Goal: Information Seeking & Learning: Learn about a topic

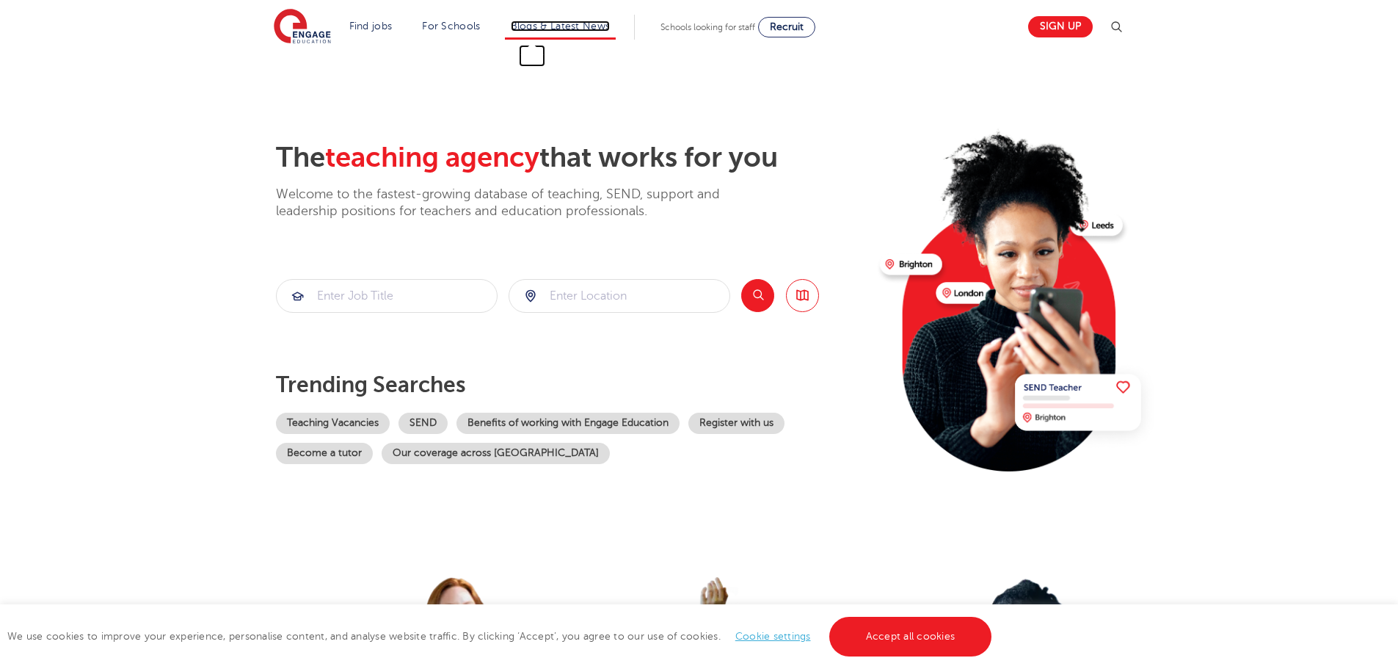
click at [519, 24] on link "Blogs & Latest News" at bounding box center [561, 26] width 100 height 11
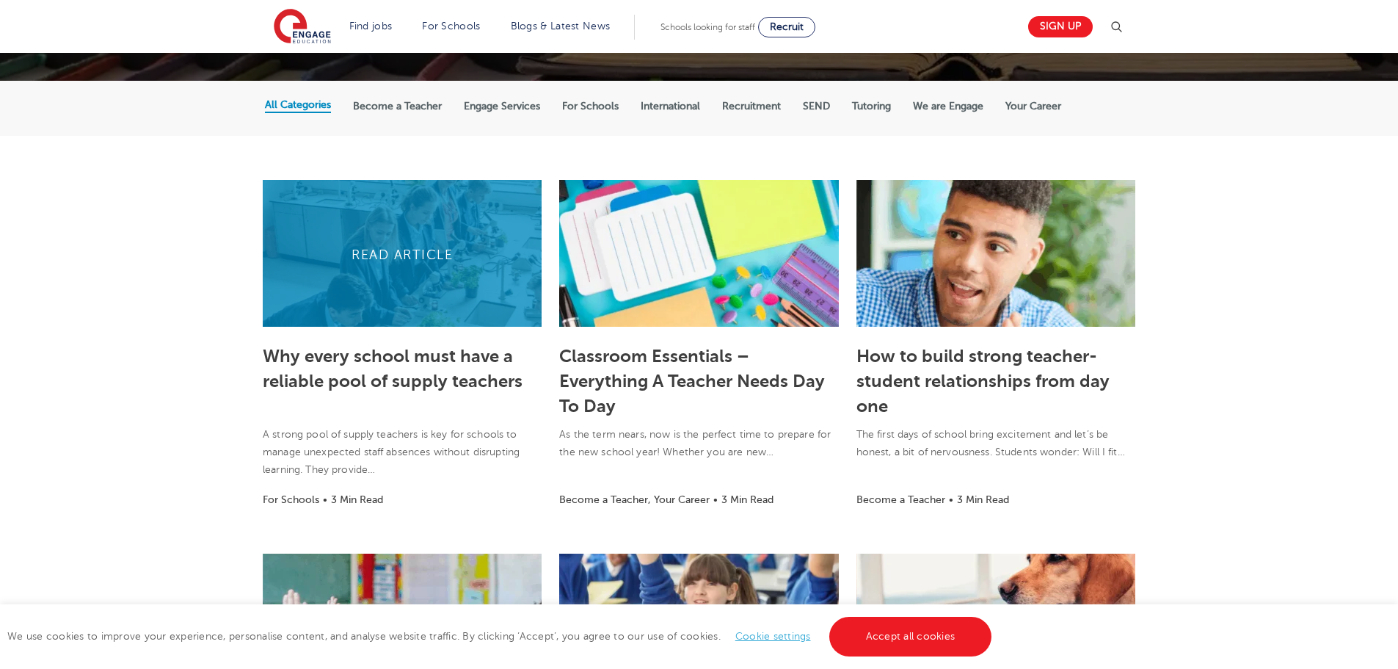
scroll to position [294, 0]
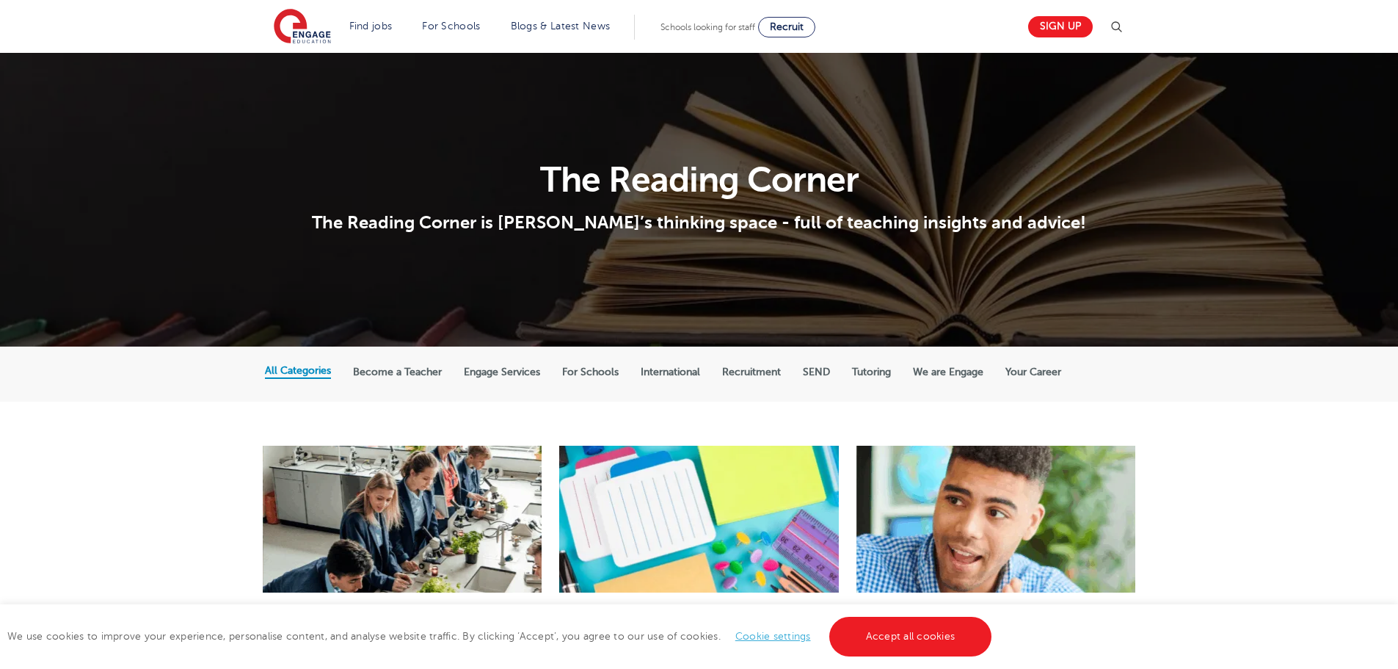
scroll to position [294, 0]
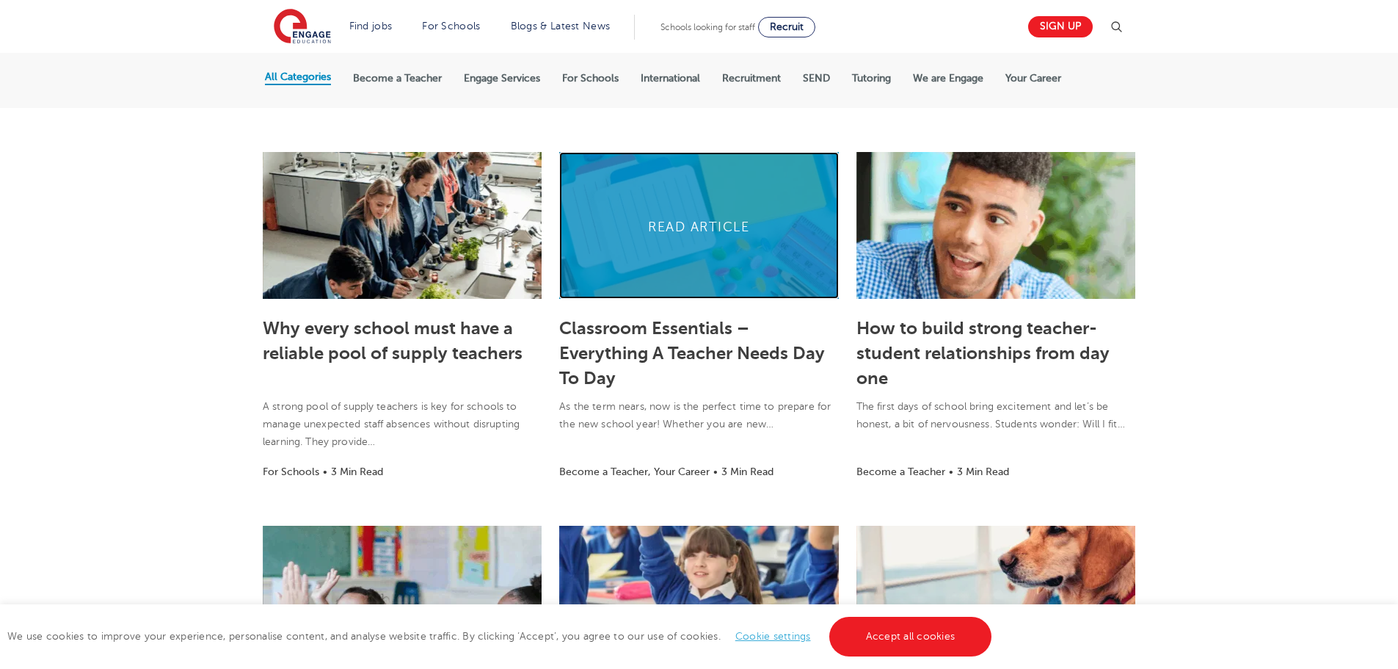
click at [746, 272] on link at bounding box center [698, 225] width 279 height 147
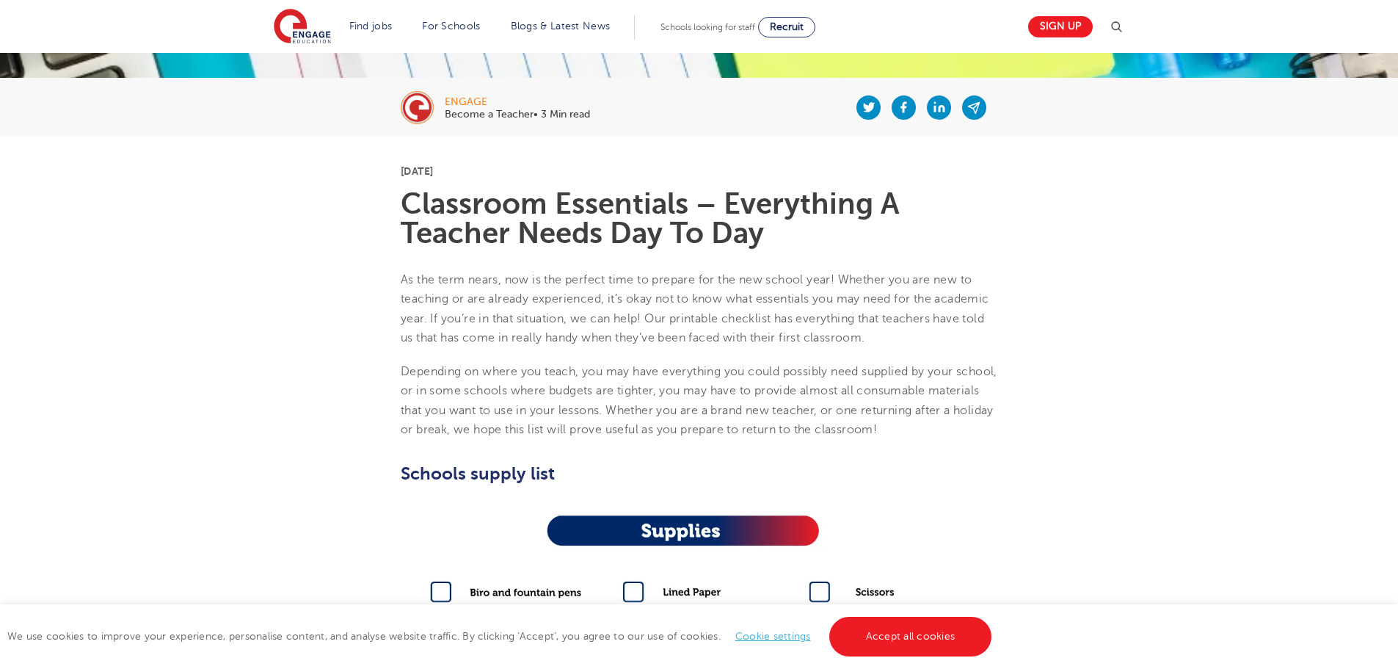
scroll to position [147, 0]
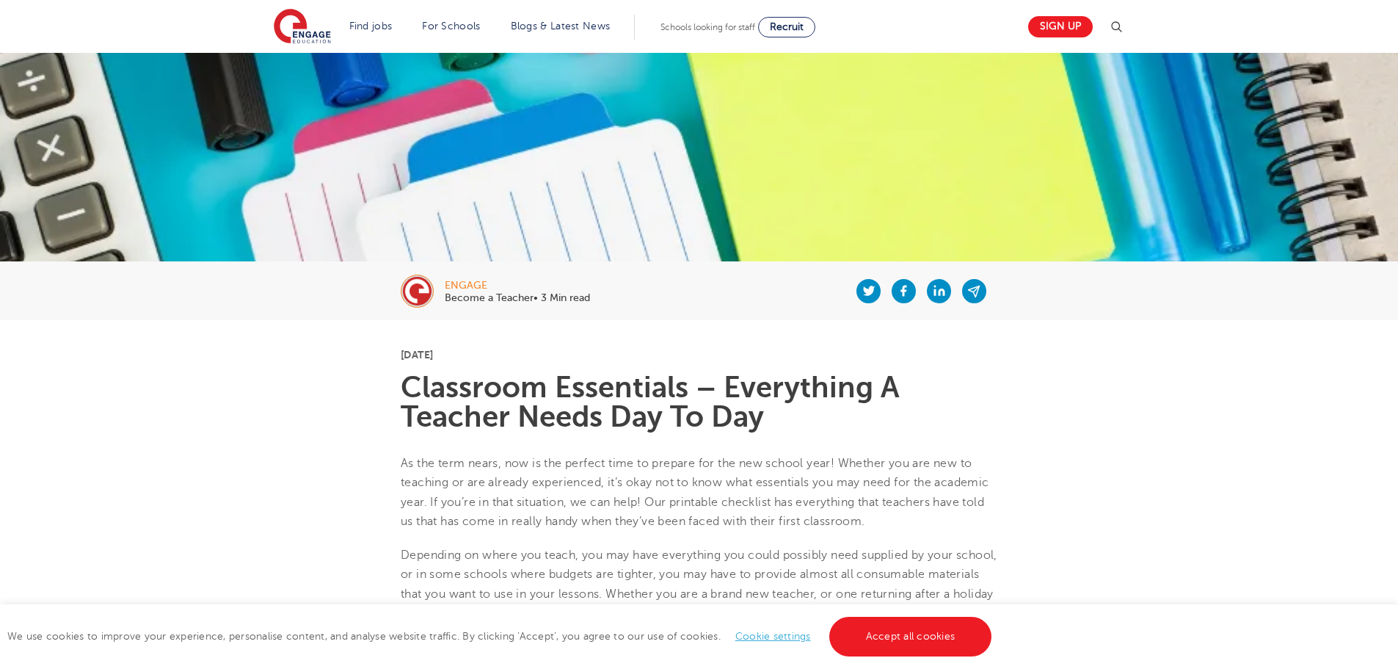
scroll to position [73, 0]
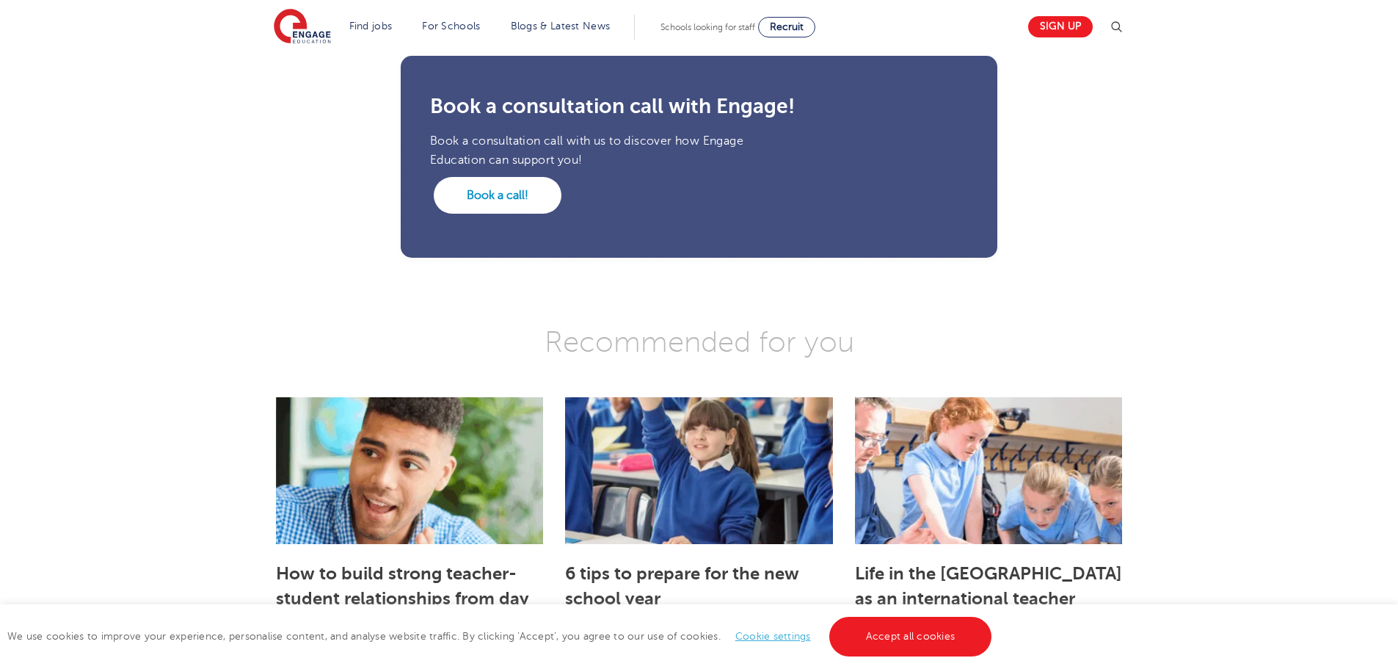
scroll to position [3156, 0]
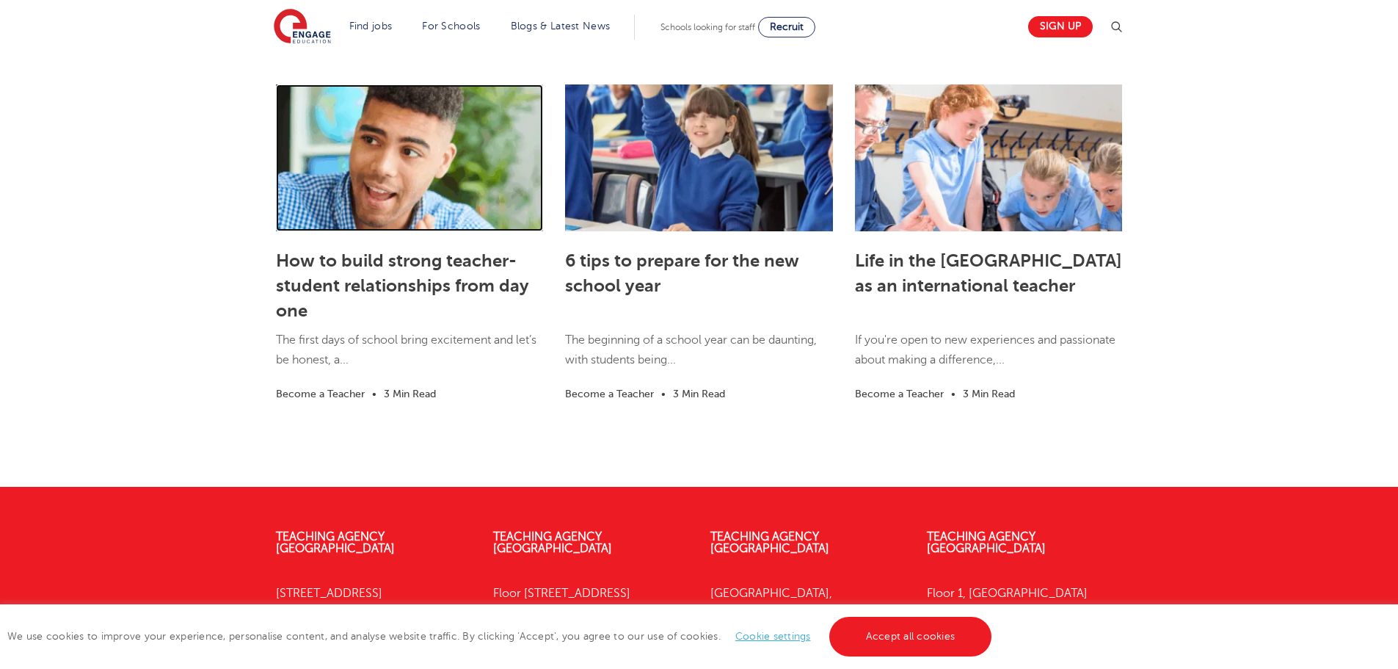
click at [342, 216] on link at bounding box center [409, 157] width 267 height 147
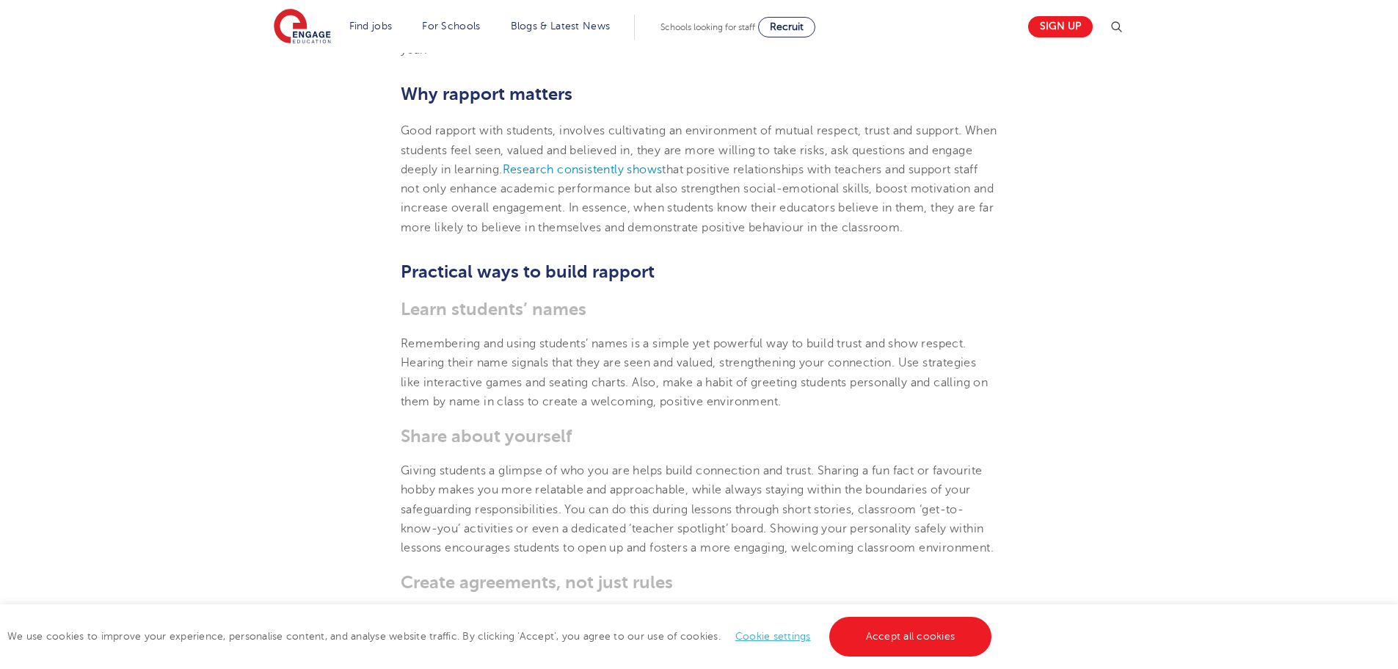
scroll to position [661, 0]
click at [561, 32] on li "Blogs & Latest News" at bounding box center [561, 27] width 112 height 25
click at [575, 26] on link "Blogs & Latest News" at bounding box center [561, 26] width 100 height 11
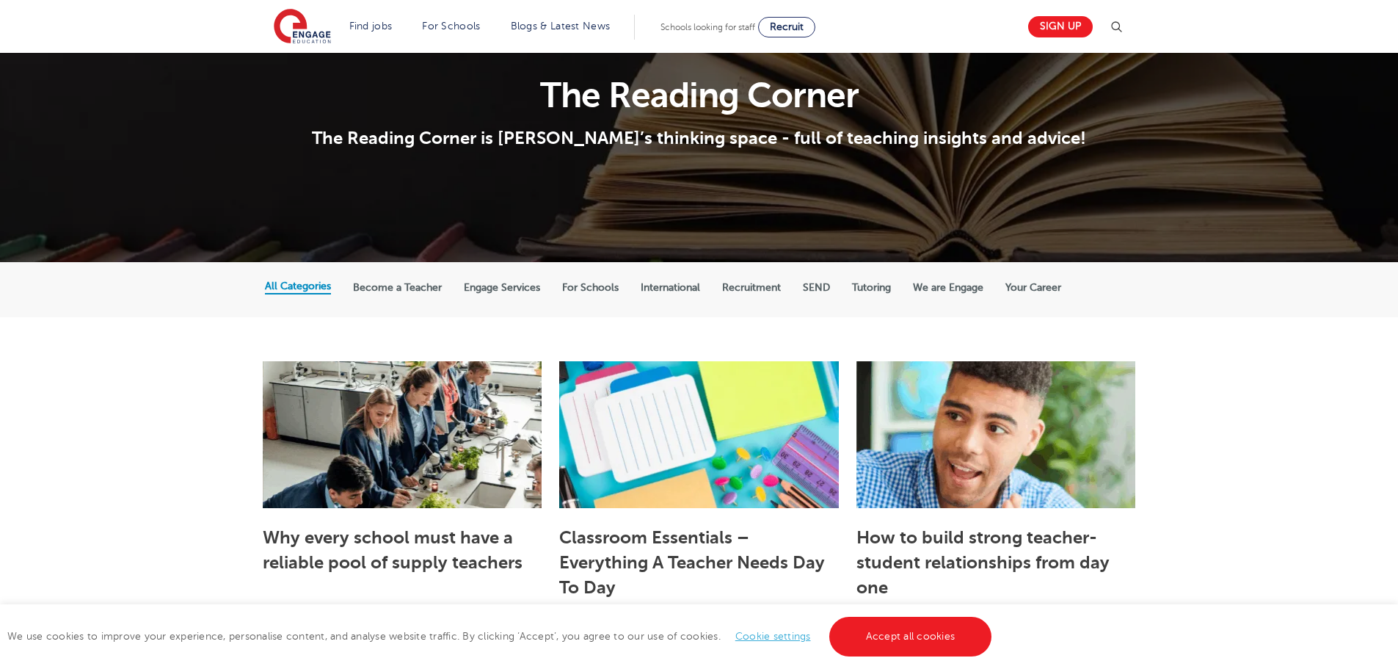
scroll to position [440, 0]
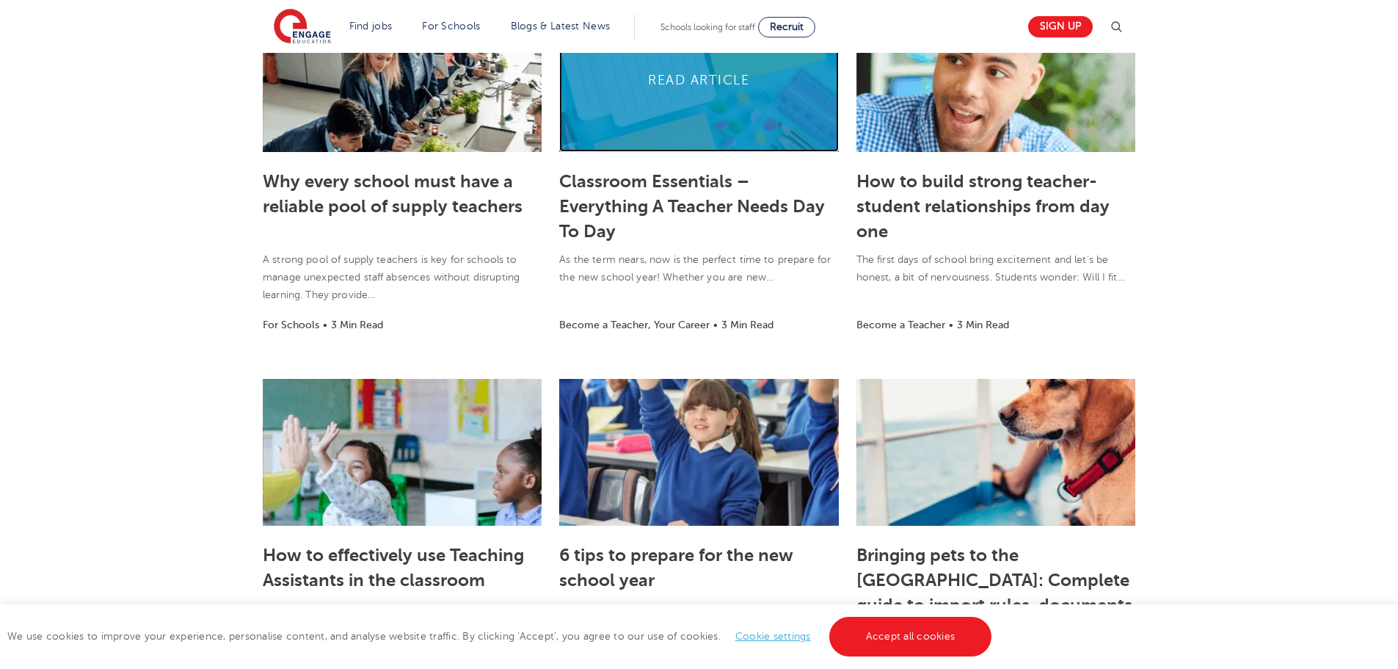
click at [598, 134] on link at bounding box center [698, 78] width 279 height 147
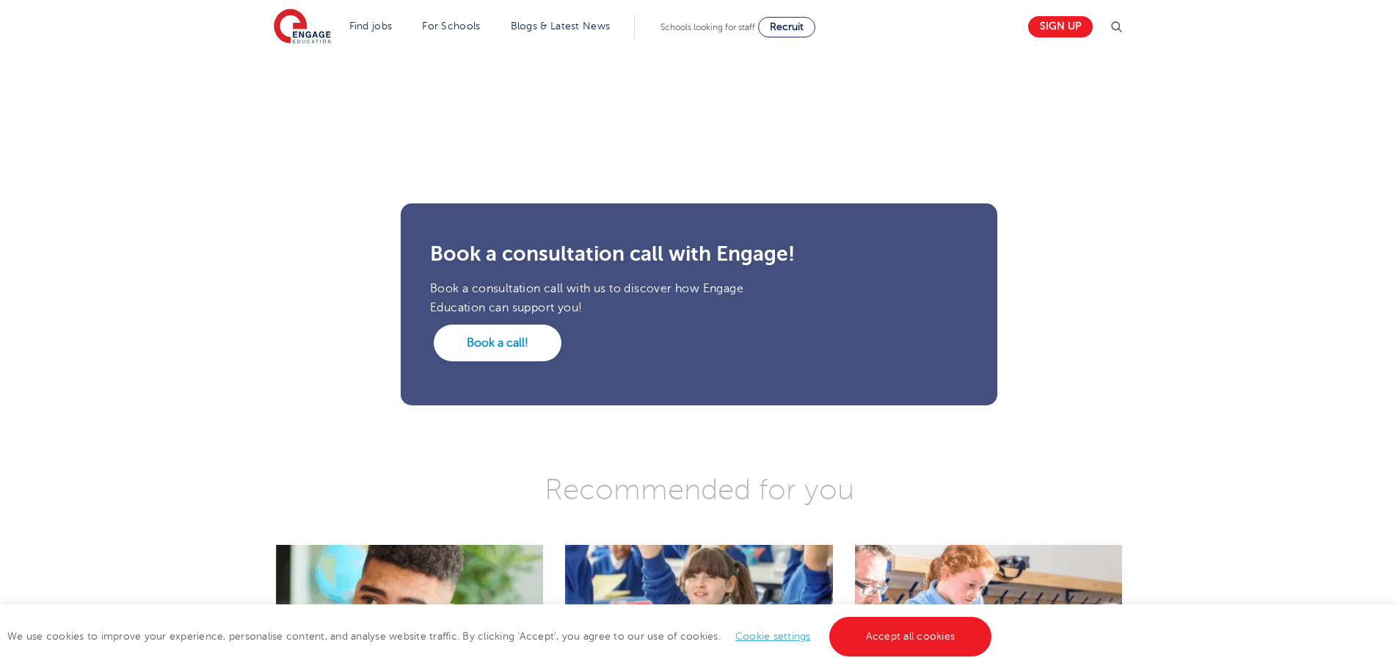
scroll to position [3009, 0]
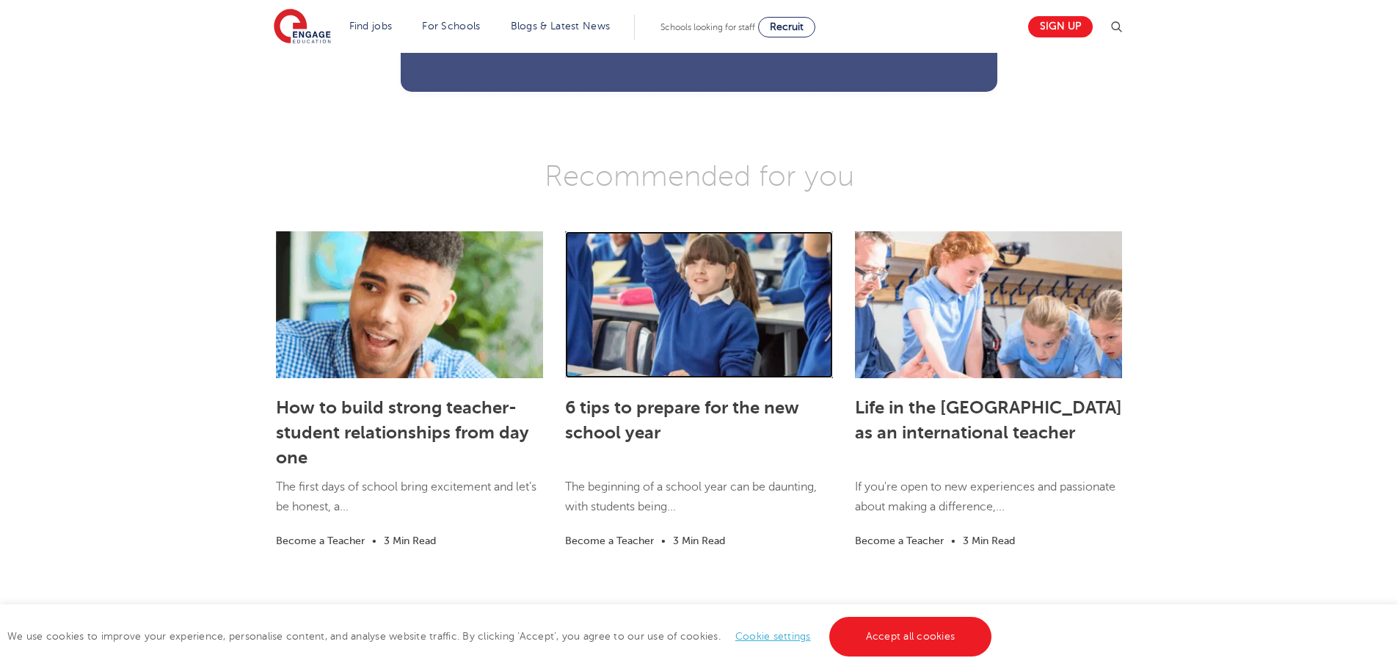
click at [720, 359] on link at bounding box center [698, 304] width 267 height 147
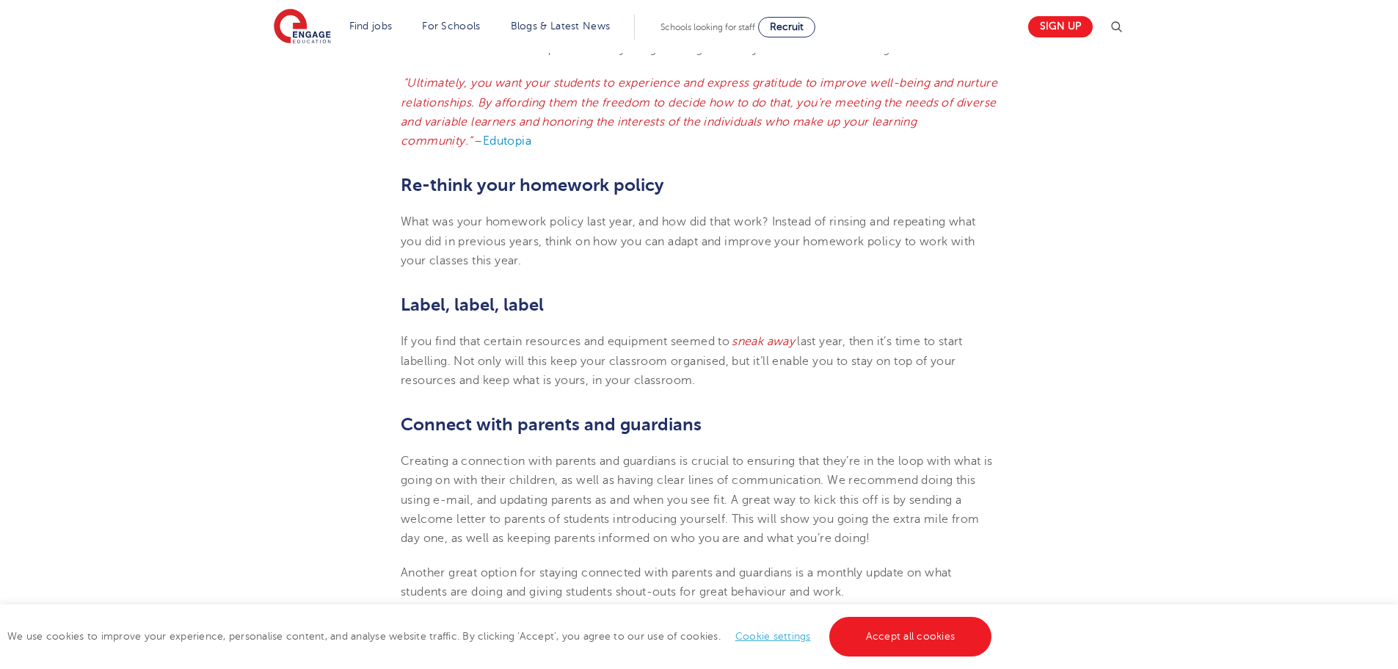
scroll to position [796, 0]
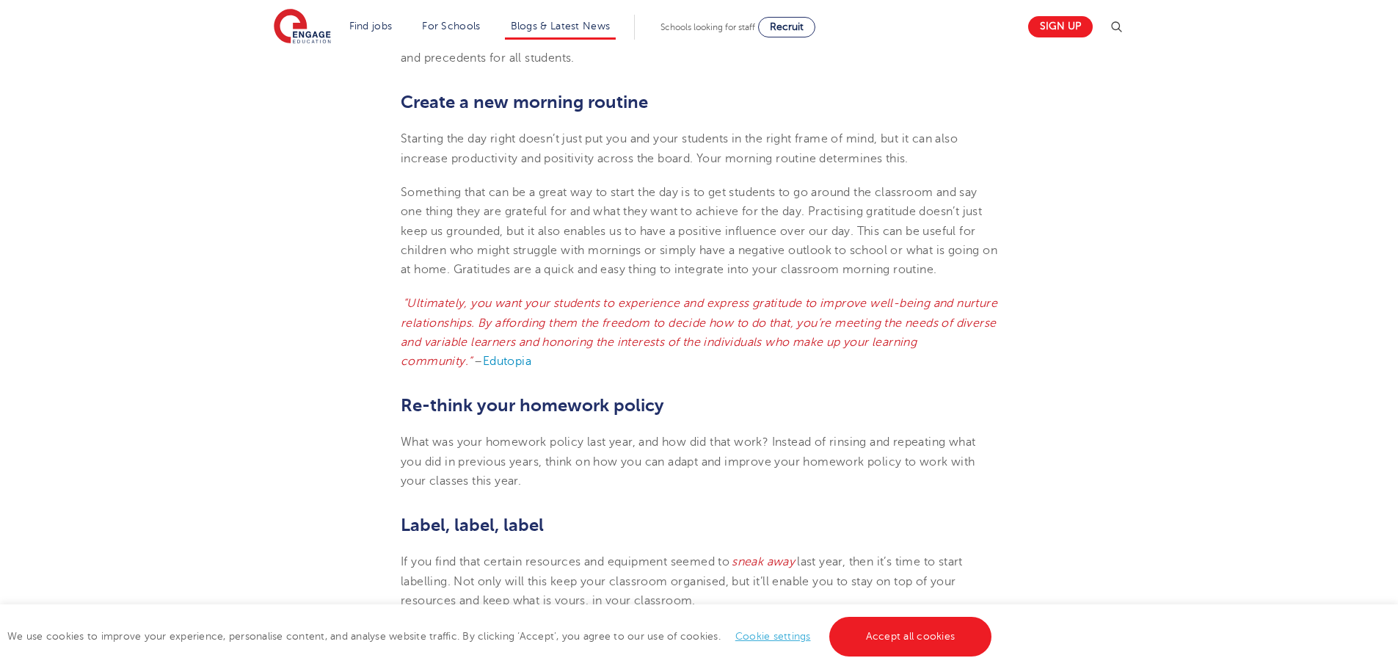
click at [542, 19] on li "Blogs & Latest News" at bounding box center [561, 27] width 112 height 25
click at [561, 23] on link "Blogs & Latest News" at bounding box center [561, 26] width 100 height 11
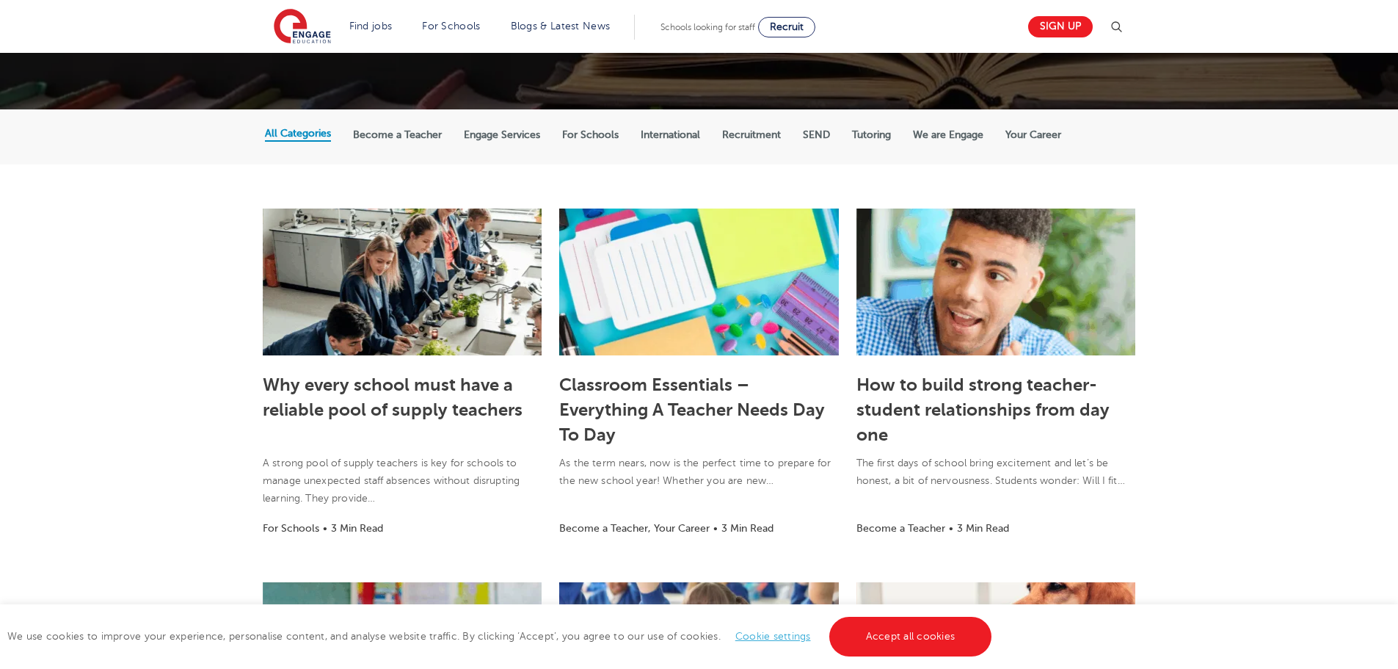
scroll to position [294, 0]
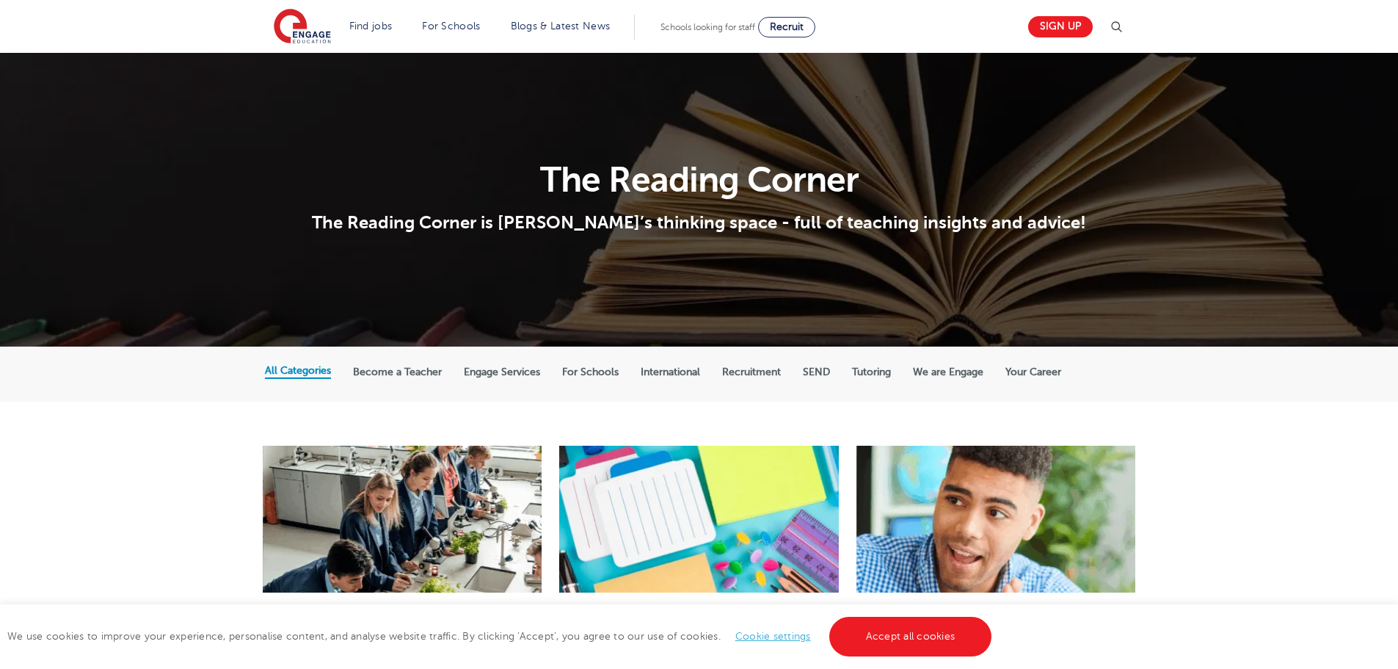
scroll to position [294, 0]
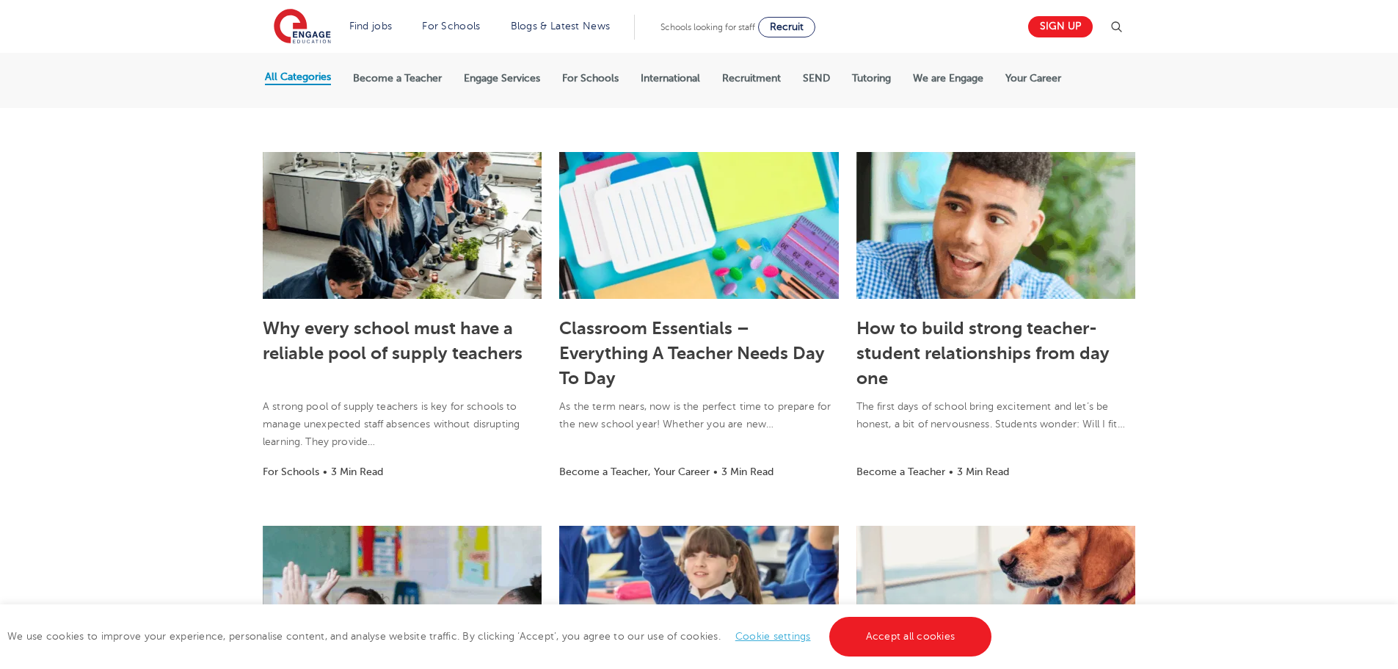
click at [683, 80] on label "International" at bounding box center [670, 78] width 59 height 13
click at [0, 0] on input "International" at bounding box center [0, 0] width 0 height 0
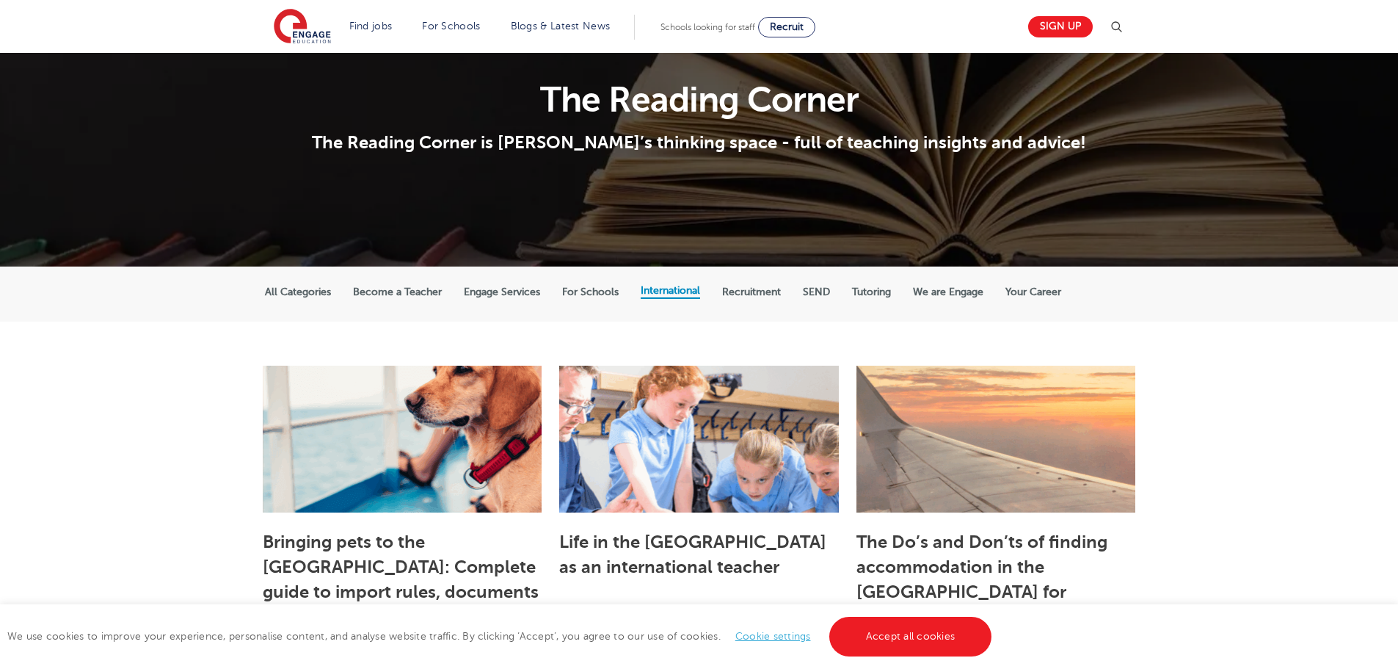
scroll to position [73, 0]
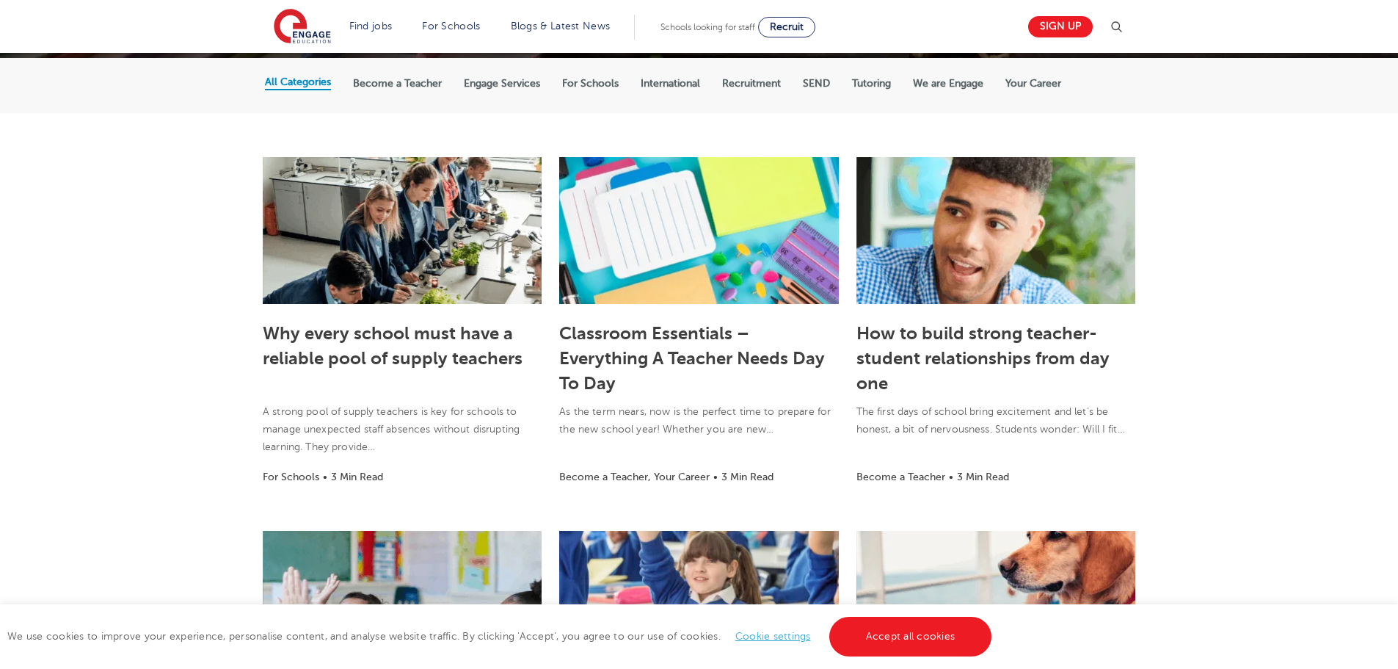
scroll to position [294, 0]
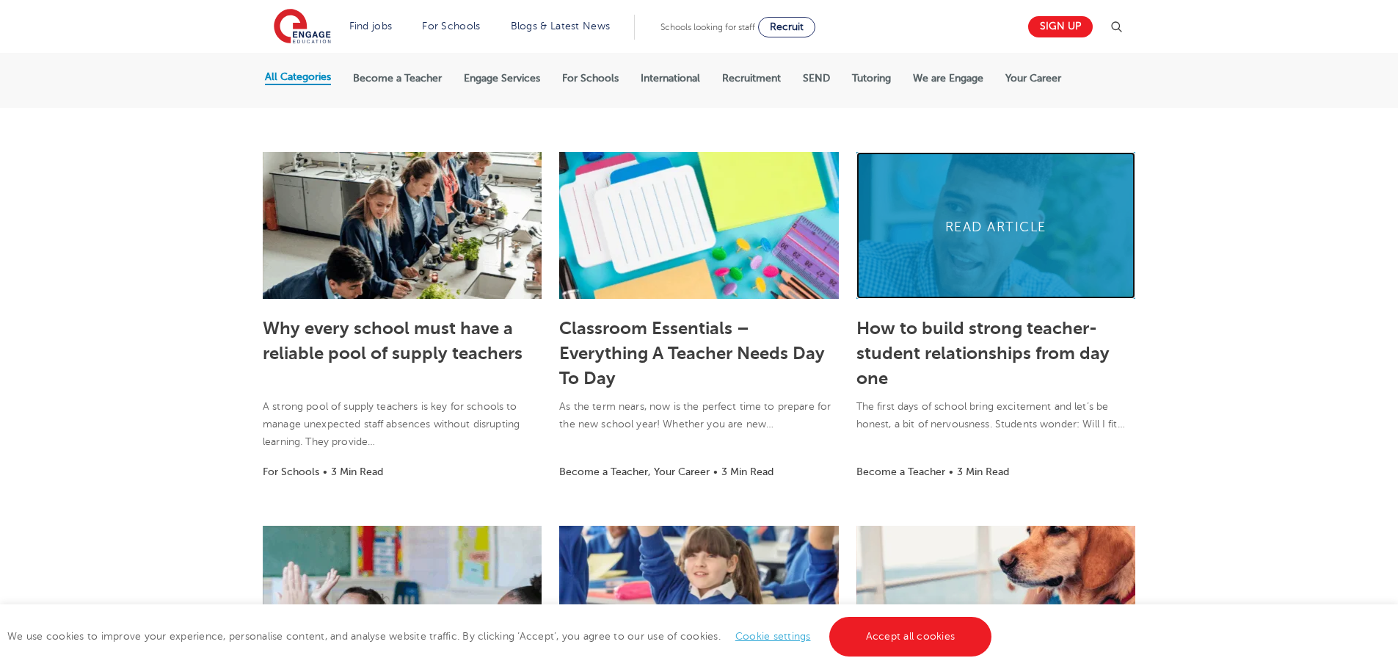
click at [948, 204] on link at bounding box center [995, 225] width 279 height 147
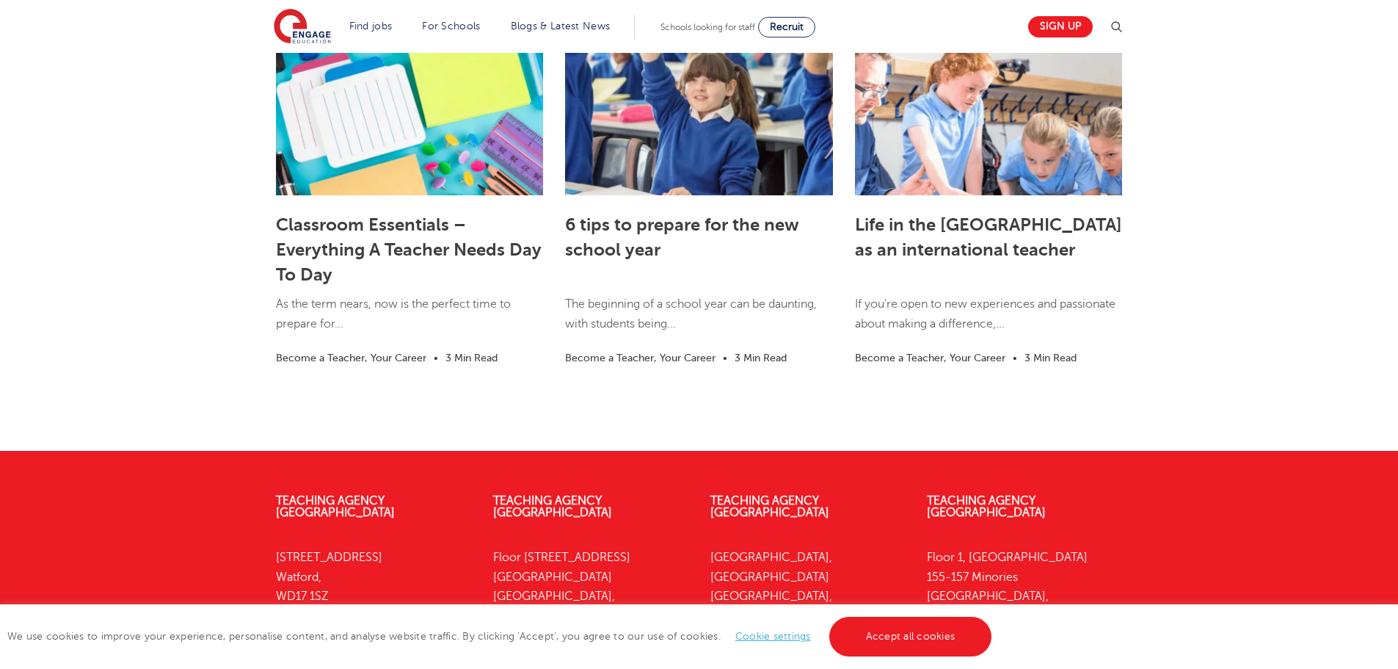
scroll to position [1908, 0]
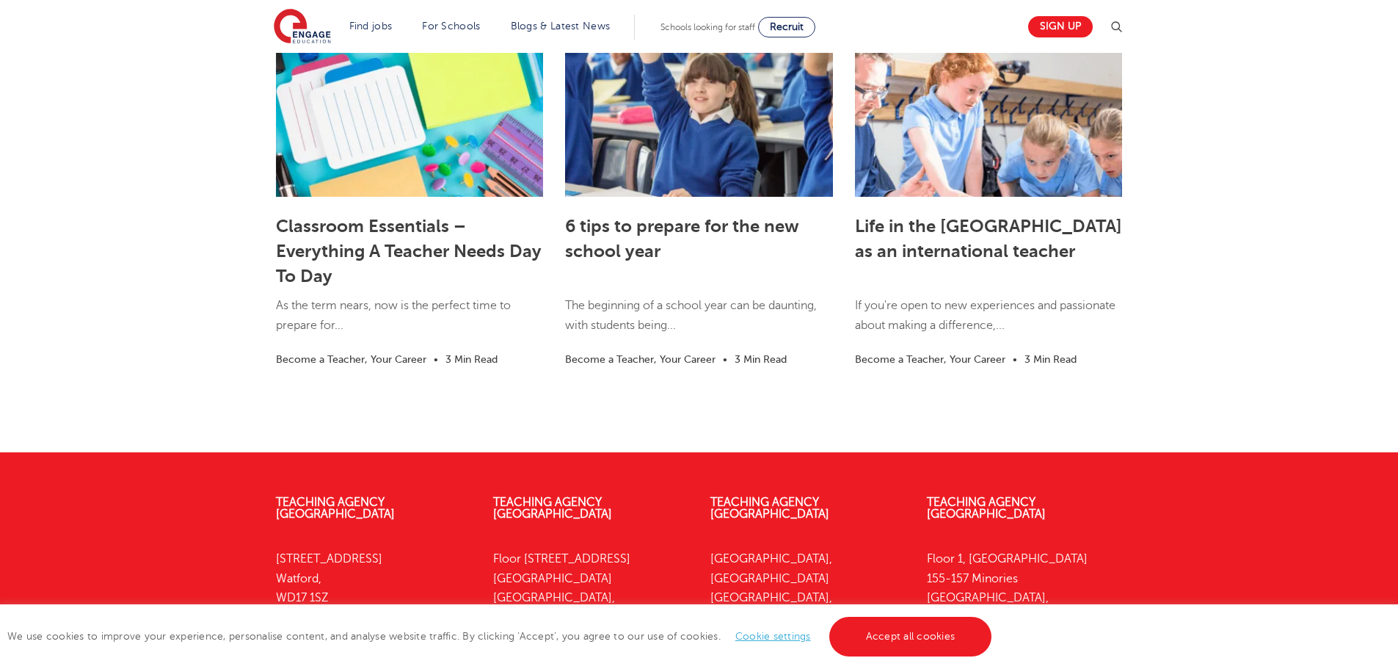
click at [152, 338] on div "Classroom Essentials – Everything A Teacher Needs Day To Day As the term nears,…" at bounding box center [699, 214] width 1398 height 343
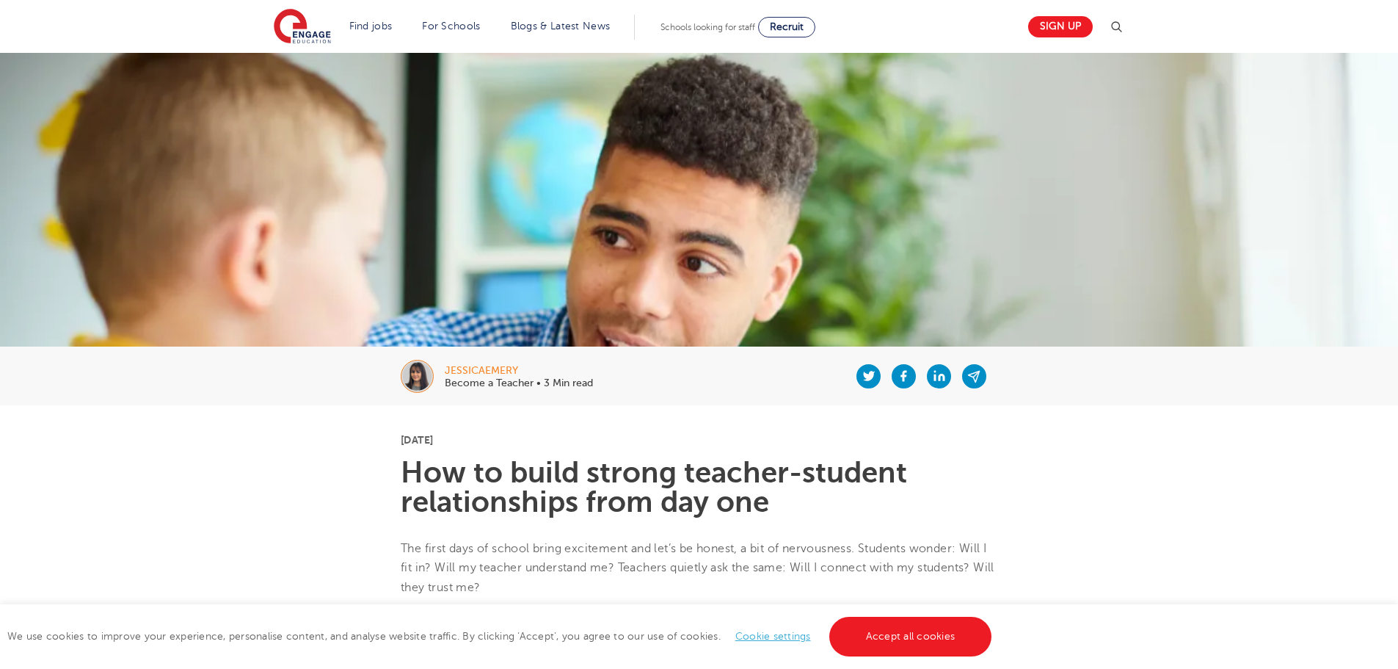
scroll to position [1908, 0]
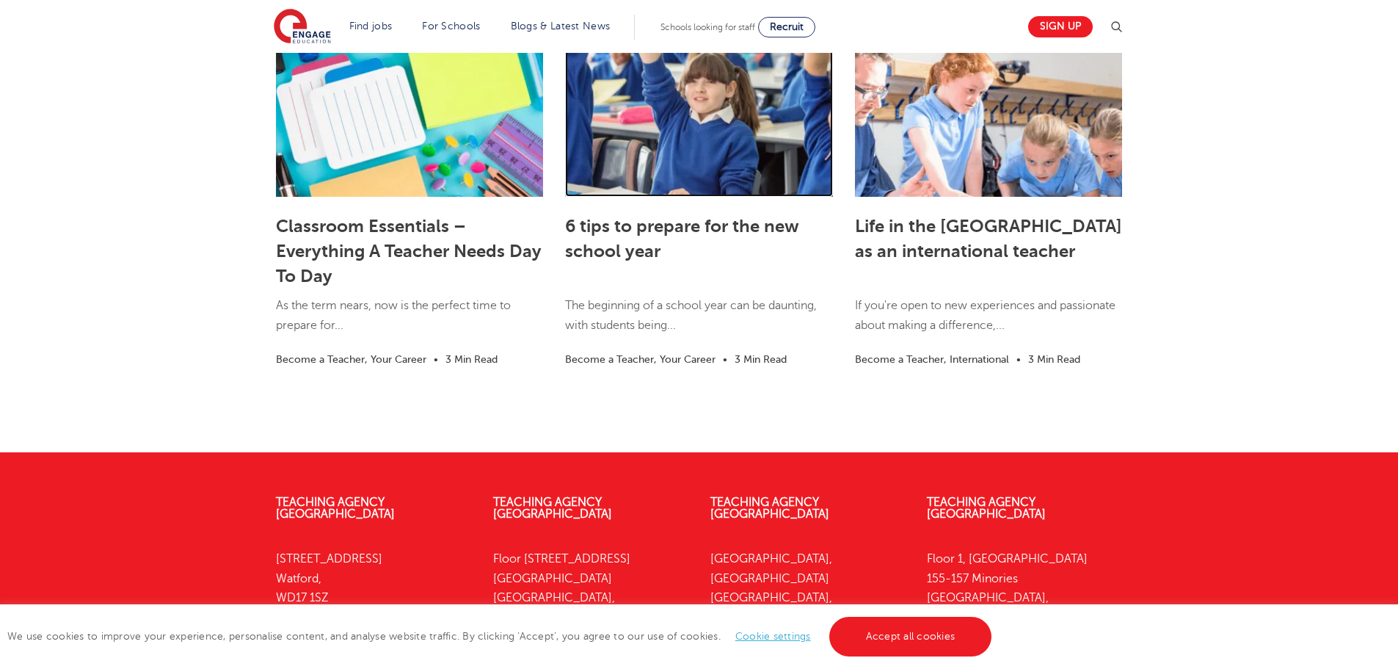
click at [722, 173] on link at bounding box center [698, 123] width 267 height 147
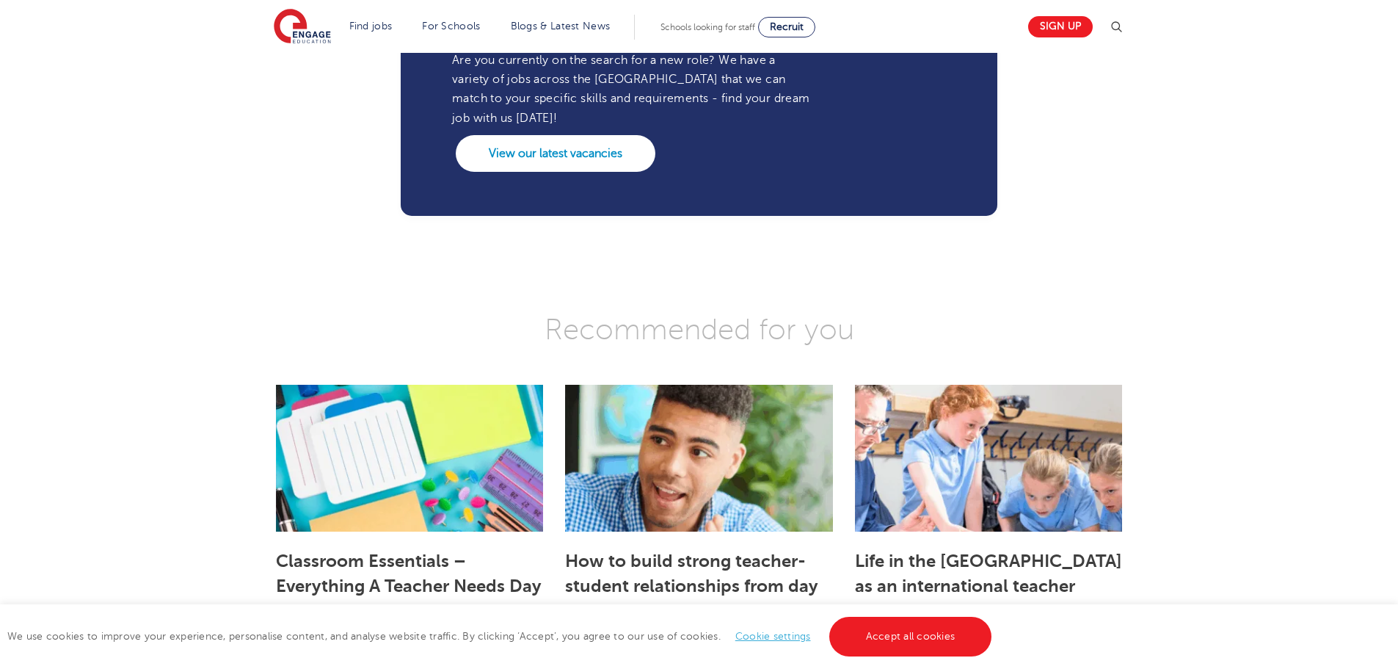
scroll to position [1908, 0]
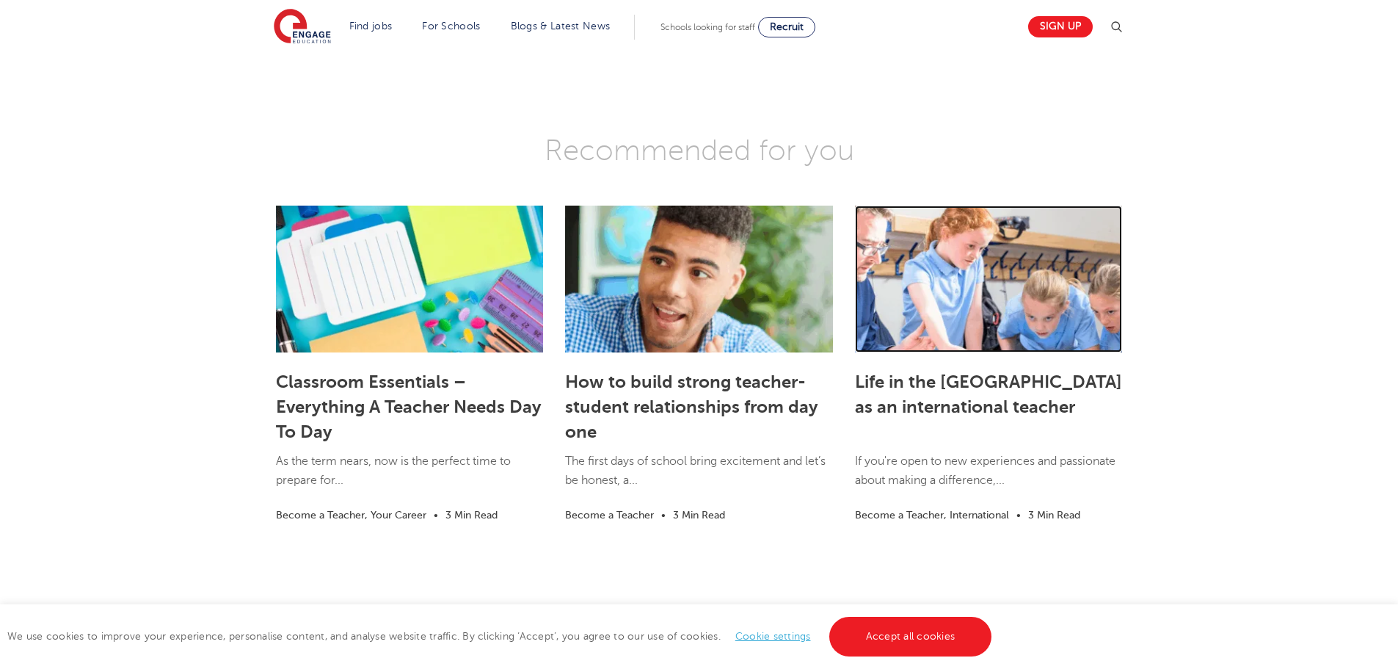
click at [981, 313] on link at bounding box center [988, 278] width 267 height 147
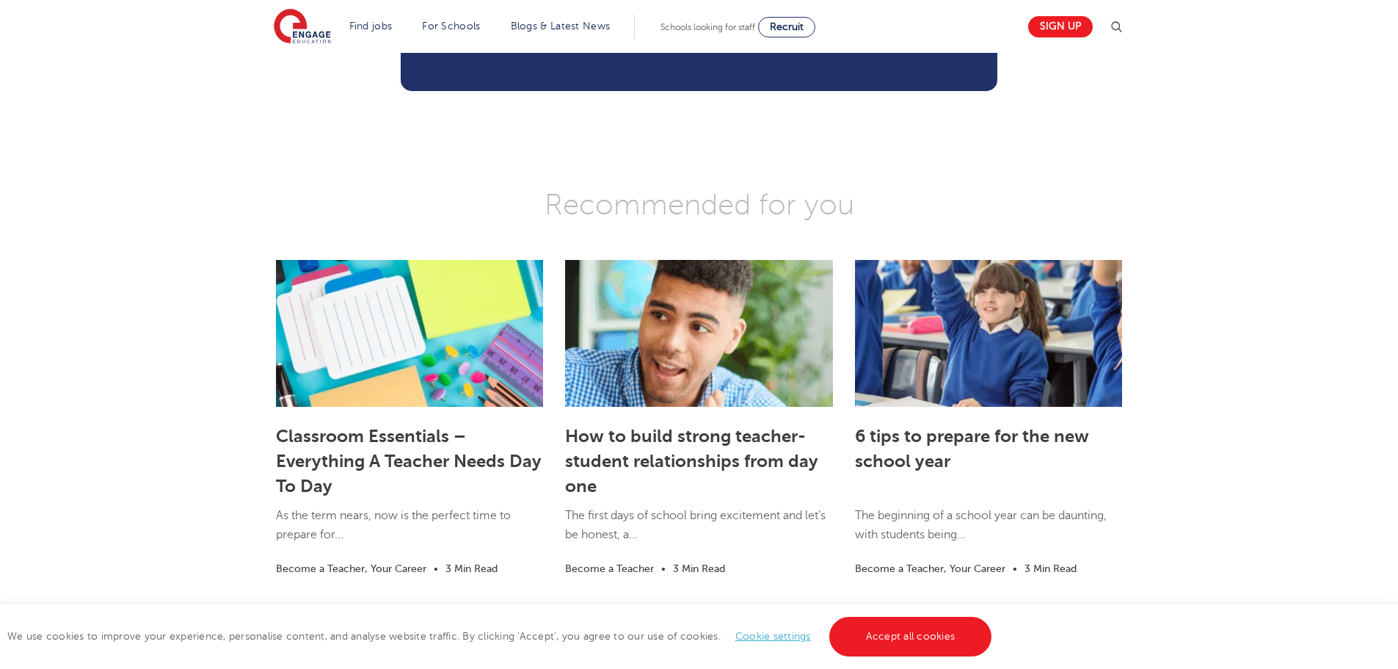
scroll to position [1982, 0]
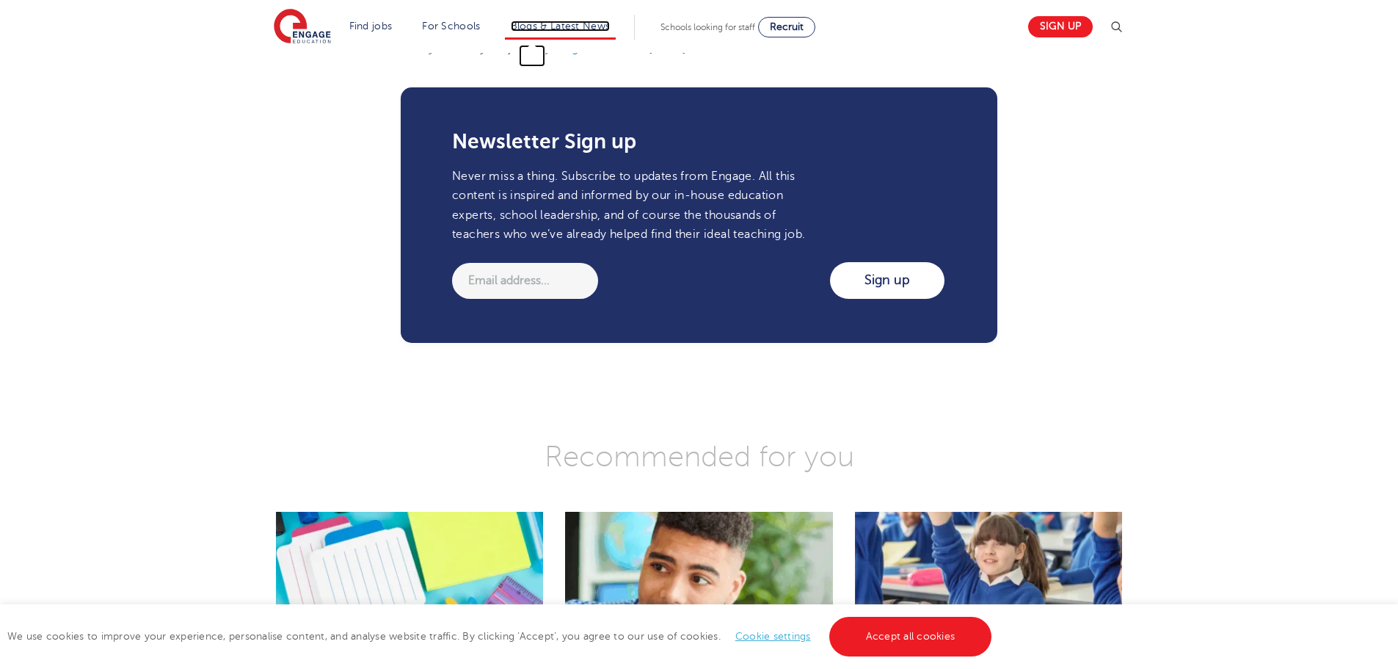
click at [568, 28] on link "Blogs & Latest News" at bounding box center [561, 26] width 100 height 11
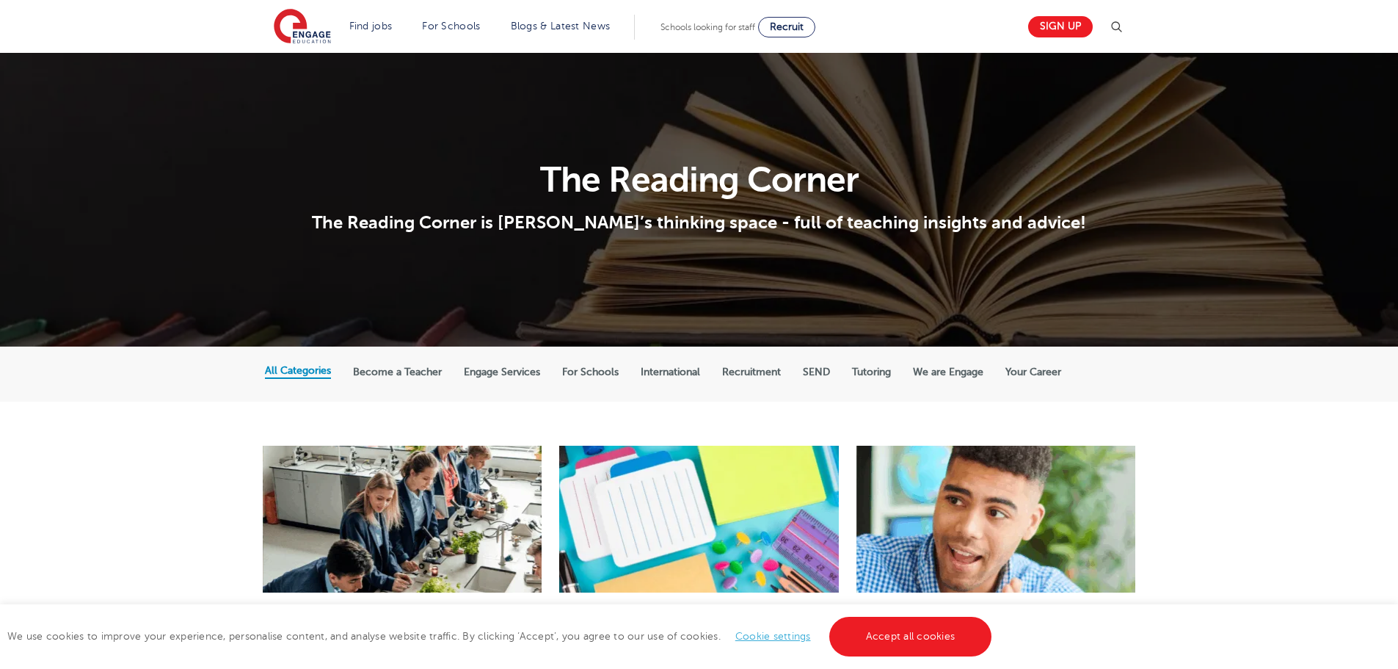
scroll to position [294, 0]
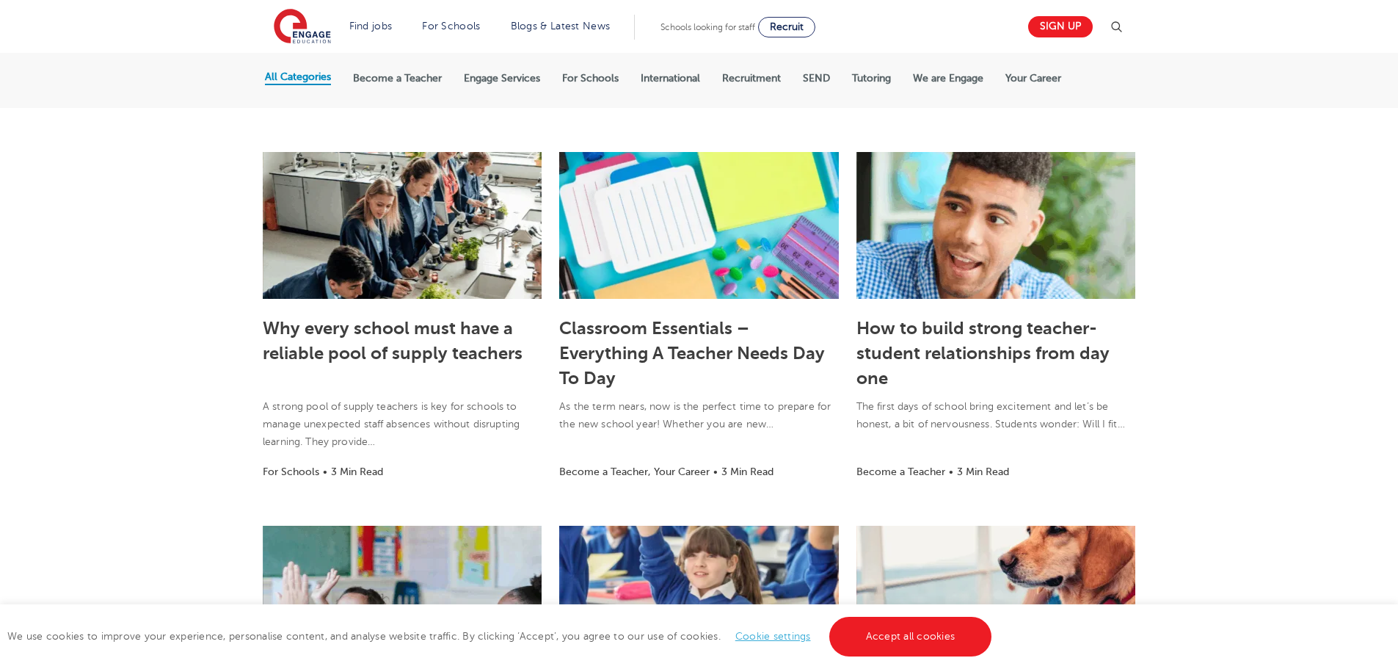
click at [668, 78] on label "International" at bounding box center [670, 78] width 59 height 13
click at [0, 0] on input "International" at bounding box center [0, 0] width 0 height 0
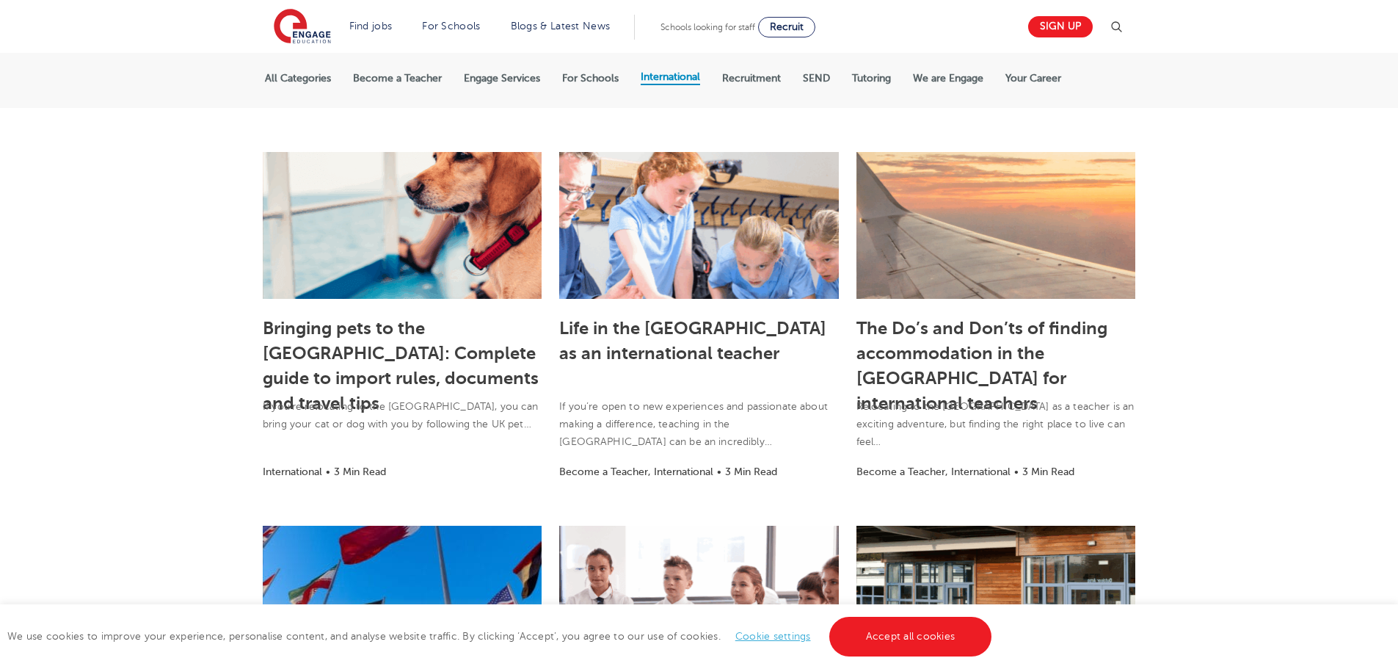
click at [600, 75] on label "For Schools" at bounding box center [590, 78] width 57 height 13
click at [0, 0] on input "For Schools" at bounding box center [0, 0] width 0 height 0
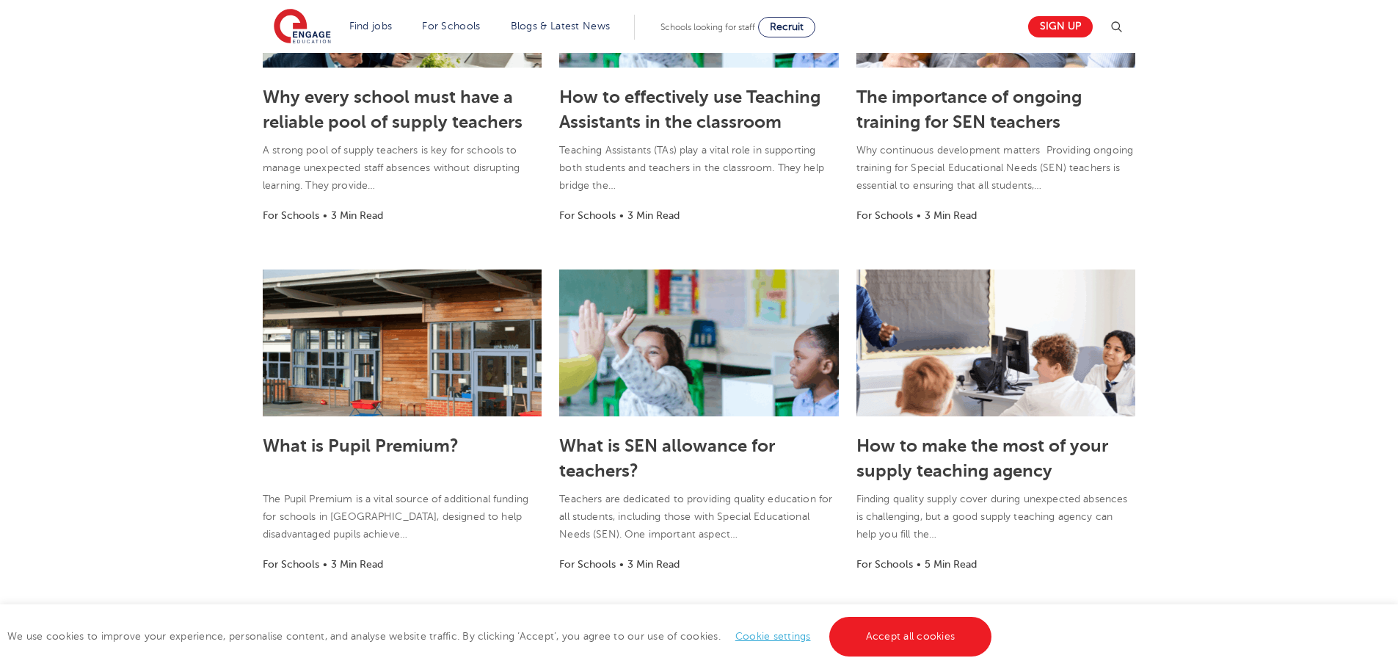
scroll to position [294, 0]
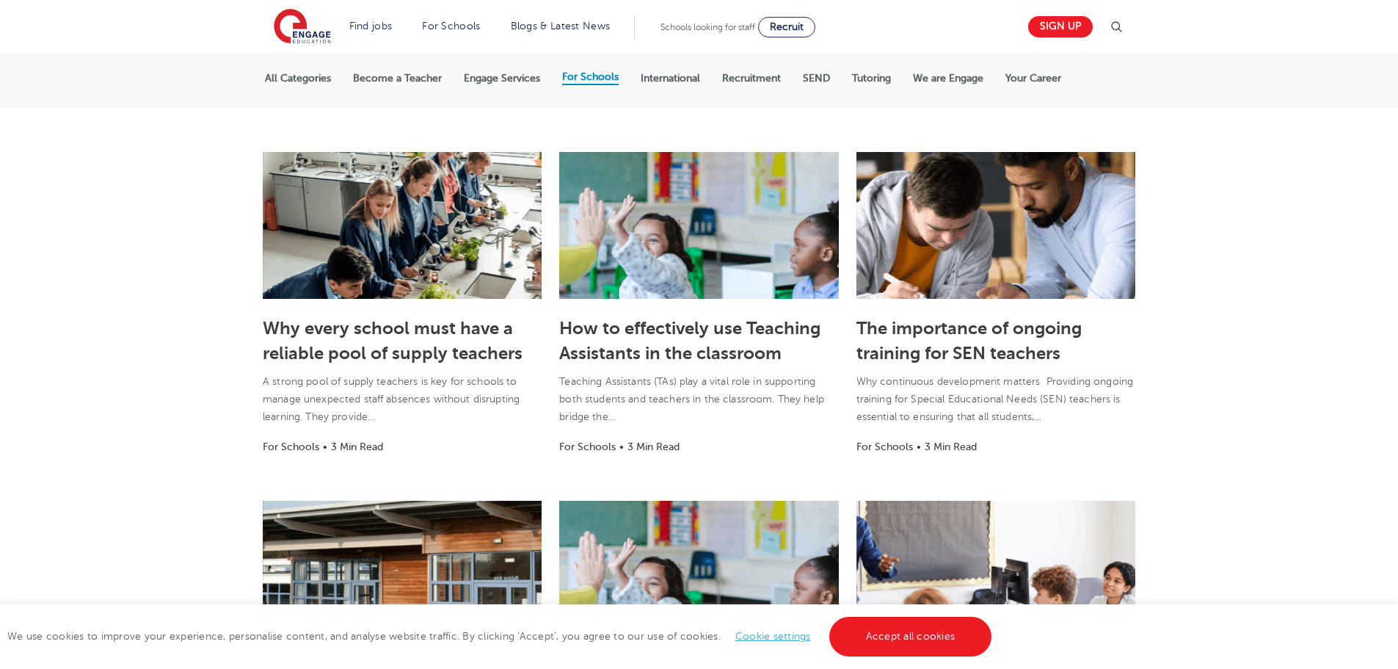
click at [368, 76] on label "Become a Teacher" at bounding box center [397, 78] width 89 height 13
click at [0, 0] on input "Become a Teacher" at bounding box center [0, 0] width 0 height 0
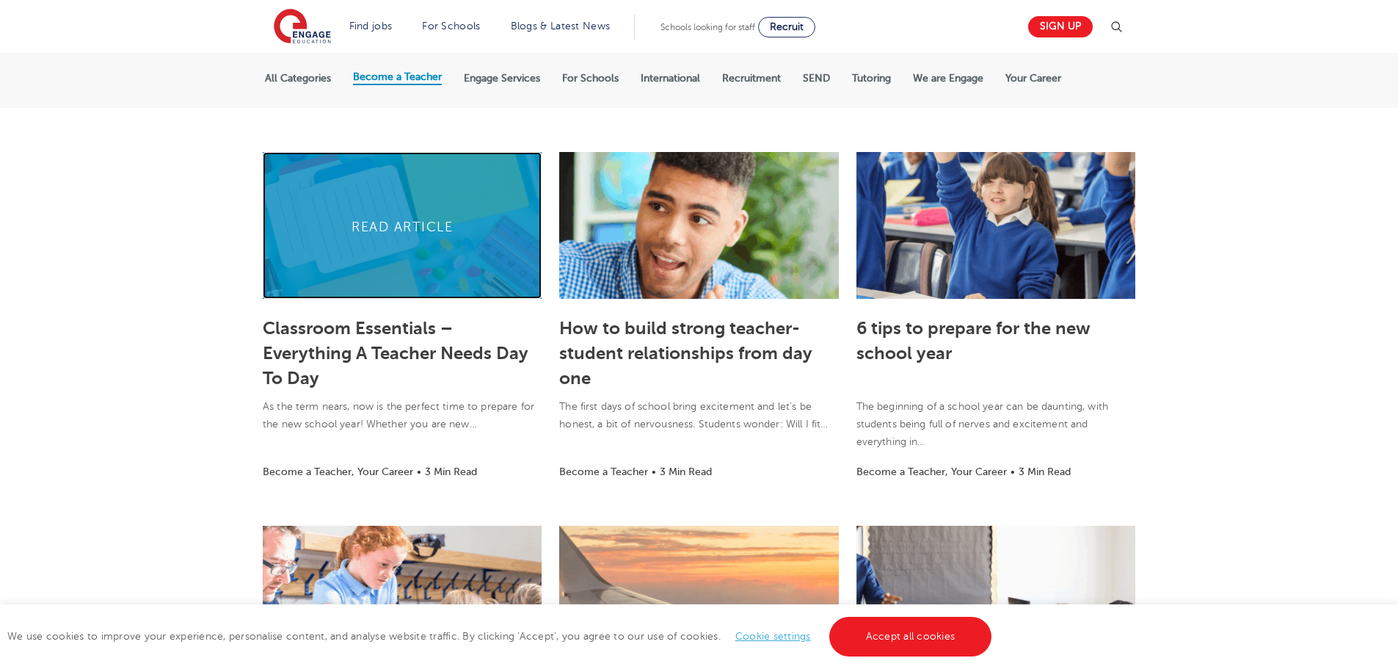
click at [388, 264] on link at bounding box center [402, 225] width 279 height 147
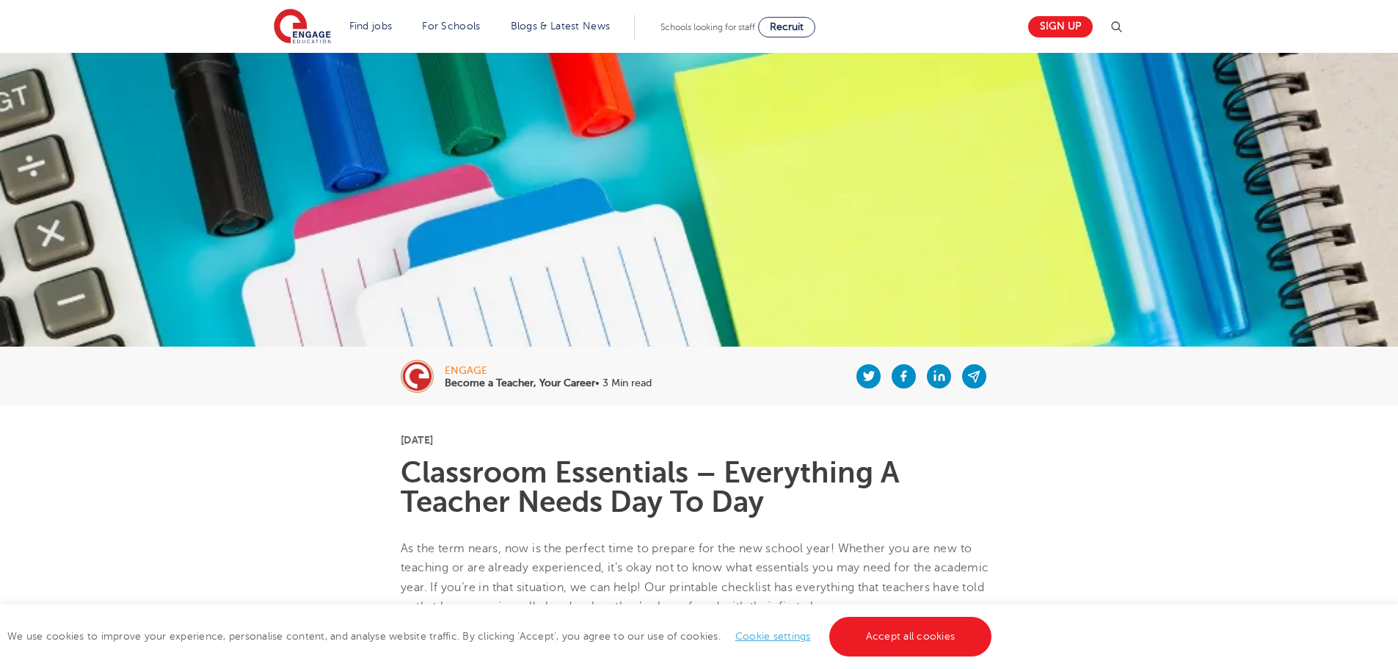
click at [215, 393] on div "engage Become a Teacher, Your Career • 3 Min read" at bounding box center [699, 375] width 1398 height 59
